Goal: Task Accomplishment & Management: Use online tool/utility

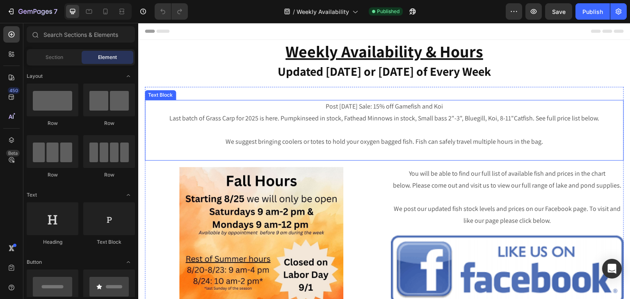
click at [381, 108] on p "Post [DATE] Sale: 15% off Gamefish and Koi" at bounding box center [384, 107] width 477 height 12
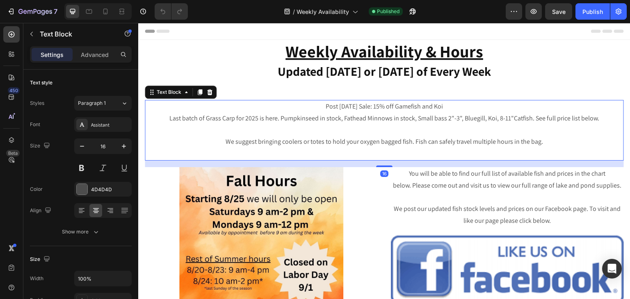
click at [381, 108] on p "Post [DATE] Sale: 15% off Gamefish and Koi" at bounding box center [384, 107] width 477 height 12
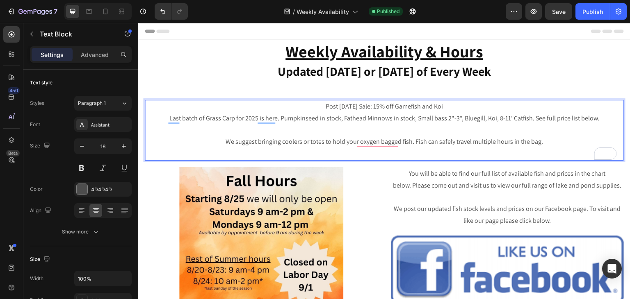
click at [342, 121] on p "Last batch of Grass Carp for 2025 is here. Pumpkinseed in stock, Fathead Minnow…" at bounding box center [384, 119] width 477 height 12
click at [450, 105] on p "Post [DATE] Sale: 15% off Gamefish and Koi" at bounding box center [384, 107] width 477 height 12
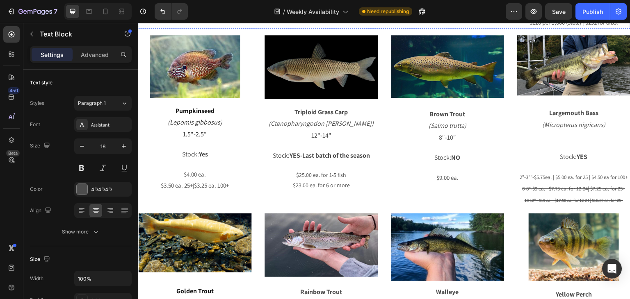
scroll to position [697, 0]
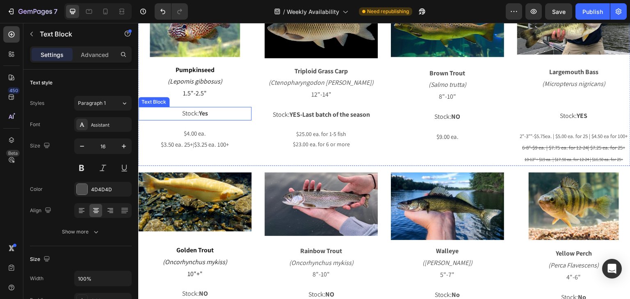
click at [208, 120] on p "Stock: Yes" at bounding box center [195, 114] width 112 height 12
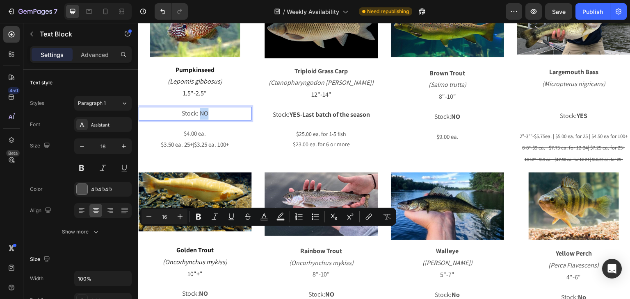
drag, startPoint x: 208, startPoint y: 236, endPoint x: 198, endPoint y: 236, distance: 9.8
click at [198, 120] on p "Stock: NO" at bounding box center [195, 114] width 112 height 12
click at [197, 219] on icon "Editor contextual toolbar" at bounding box center [198, 217] width 5 height 6
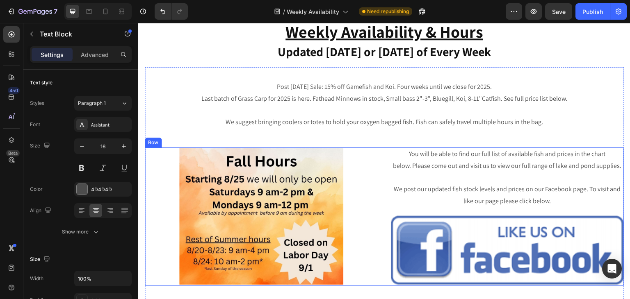
scroll to position [0, 0]
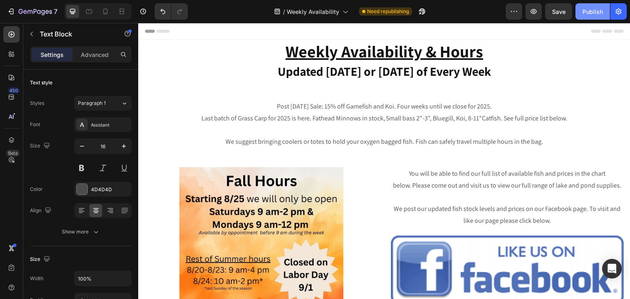
click at [592, 11] on div "Publish" at bounding box center [592, 11] width 21 height 9
